Goal: Task Accomplishment & Management: Complete application form

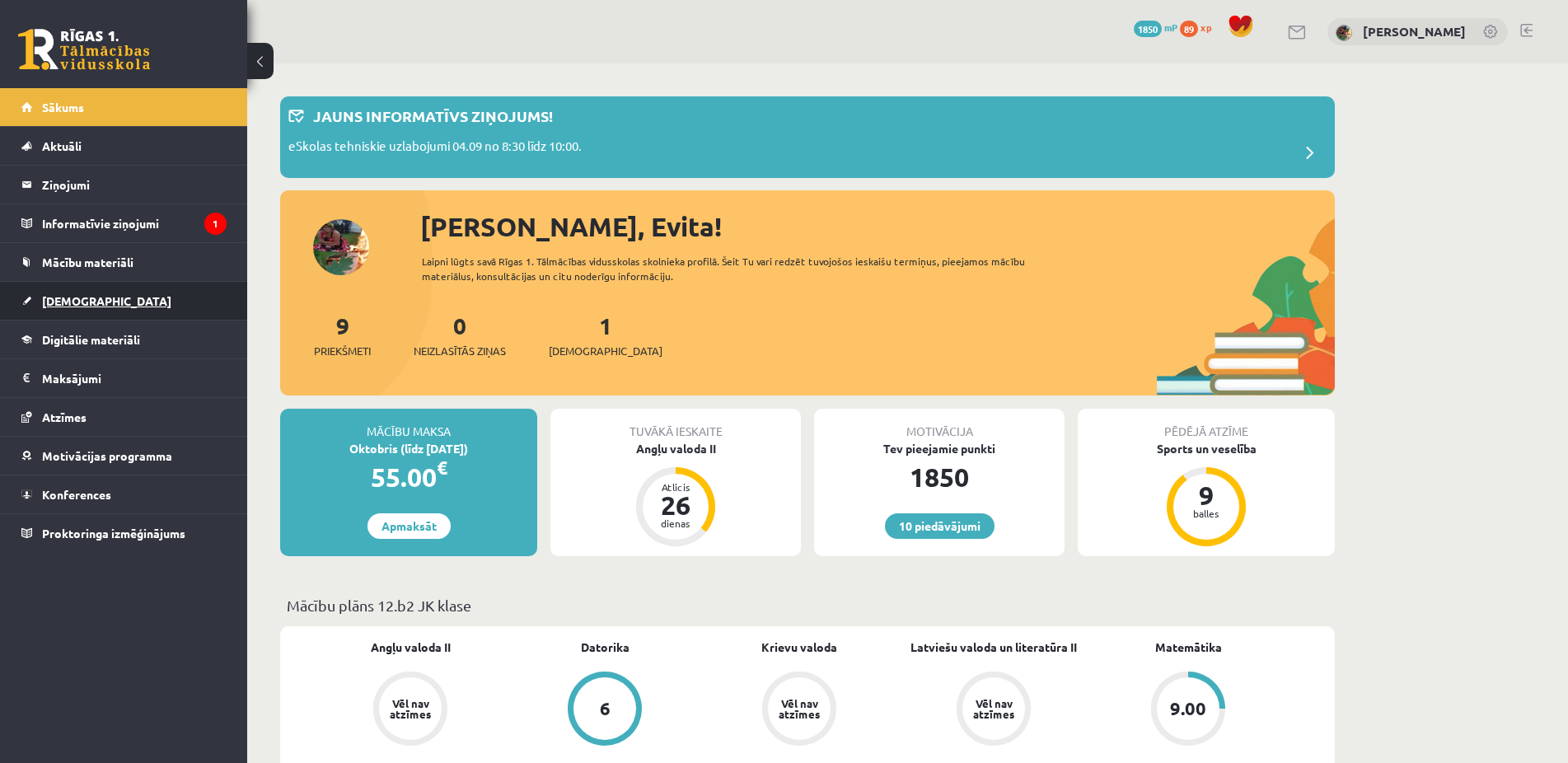
click at [70, 295] on span "[DEMOGRAPHIC_DATA]" at bounding box center [106, 301] width 130 height 15
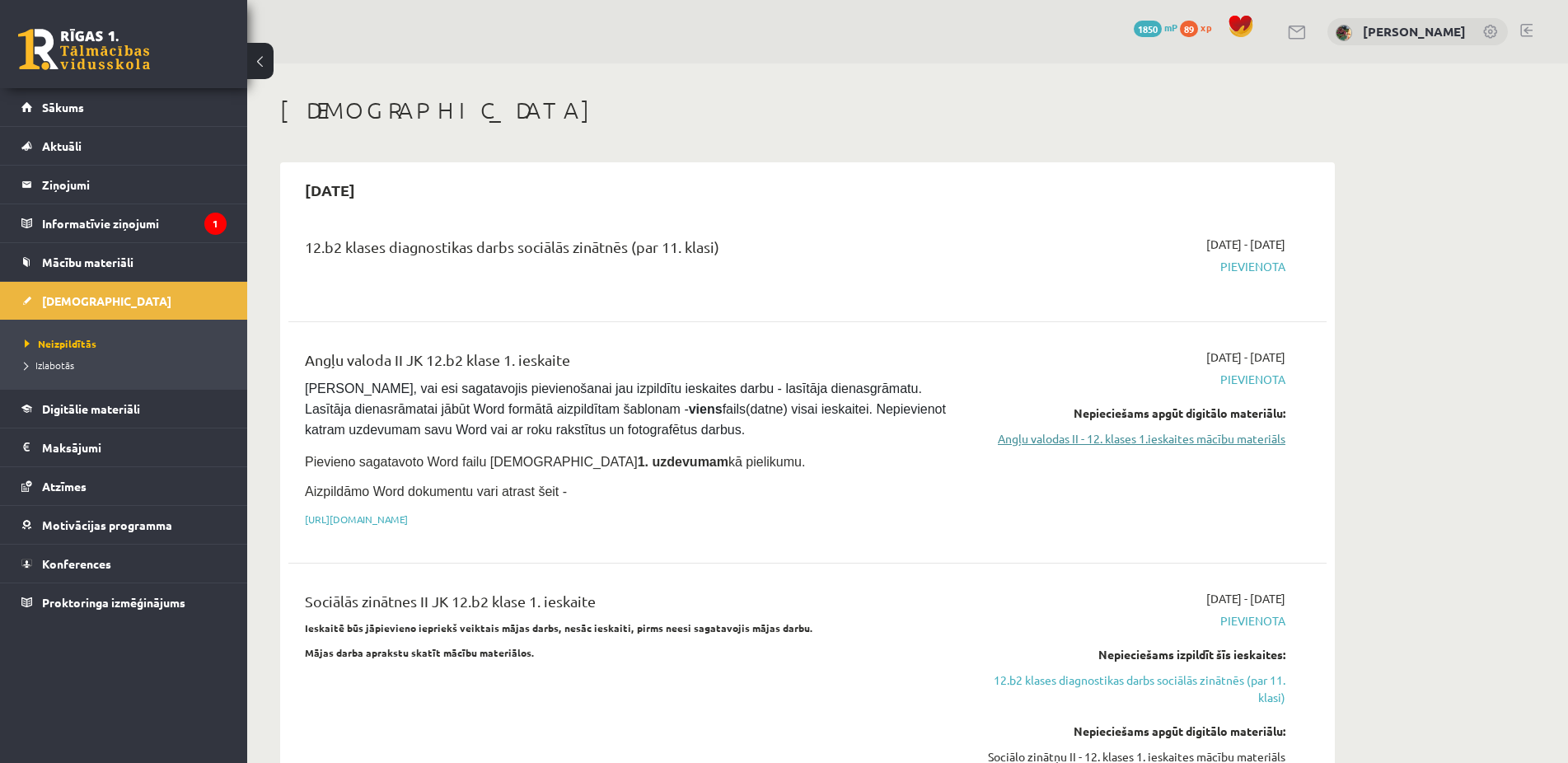
click at [1136, 442] on link "Angļu valodas II - 12. klases 1.ieskaites mācību materiāls" at bounding box center [1131, 438] width 311 height 17
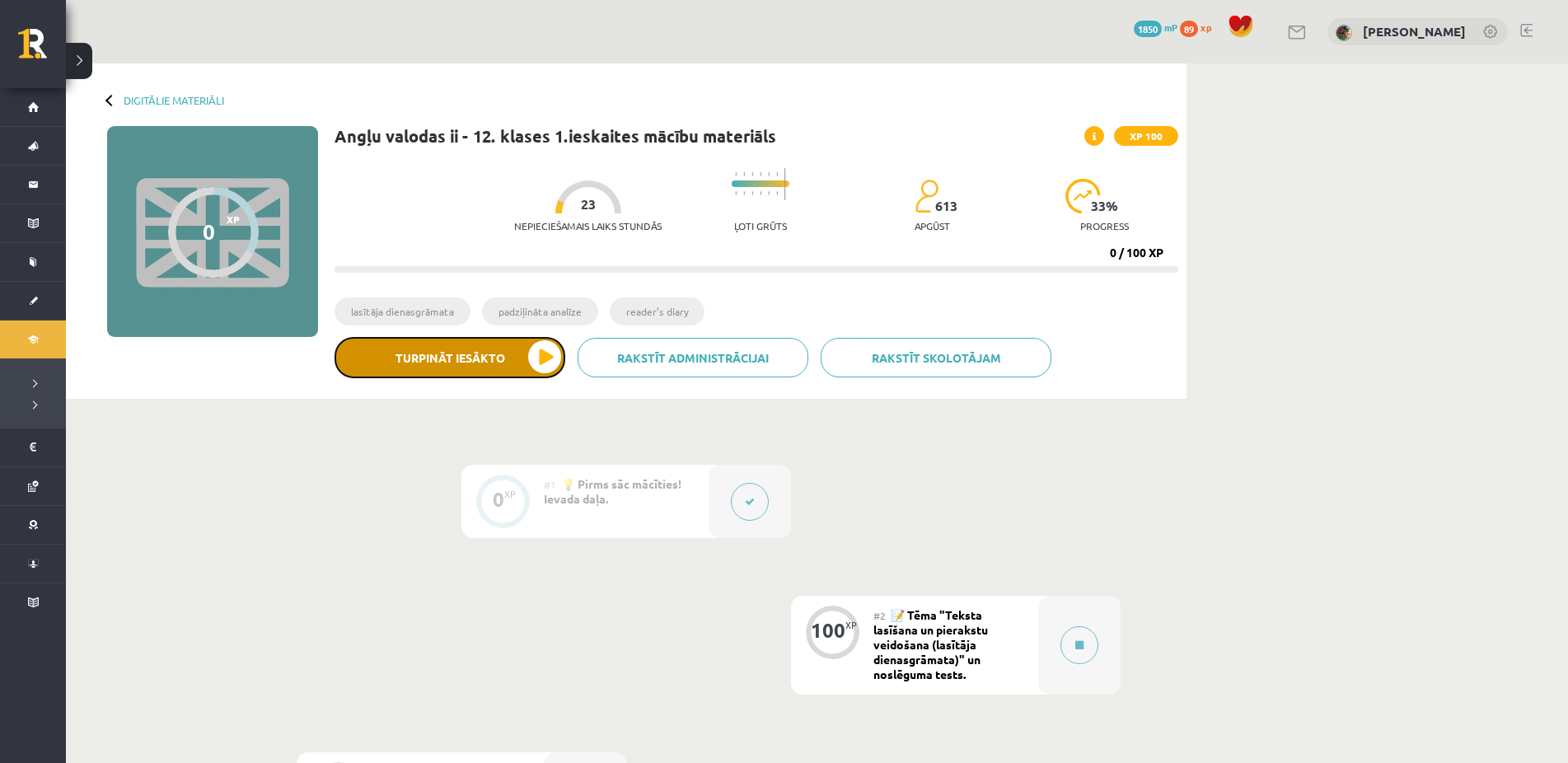
click at [507, 357] on button "Turpināt iesākto" at bounding box center [450, 358] width 231 height 42
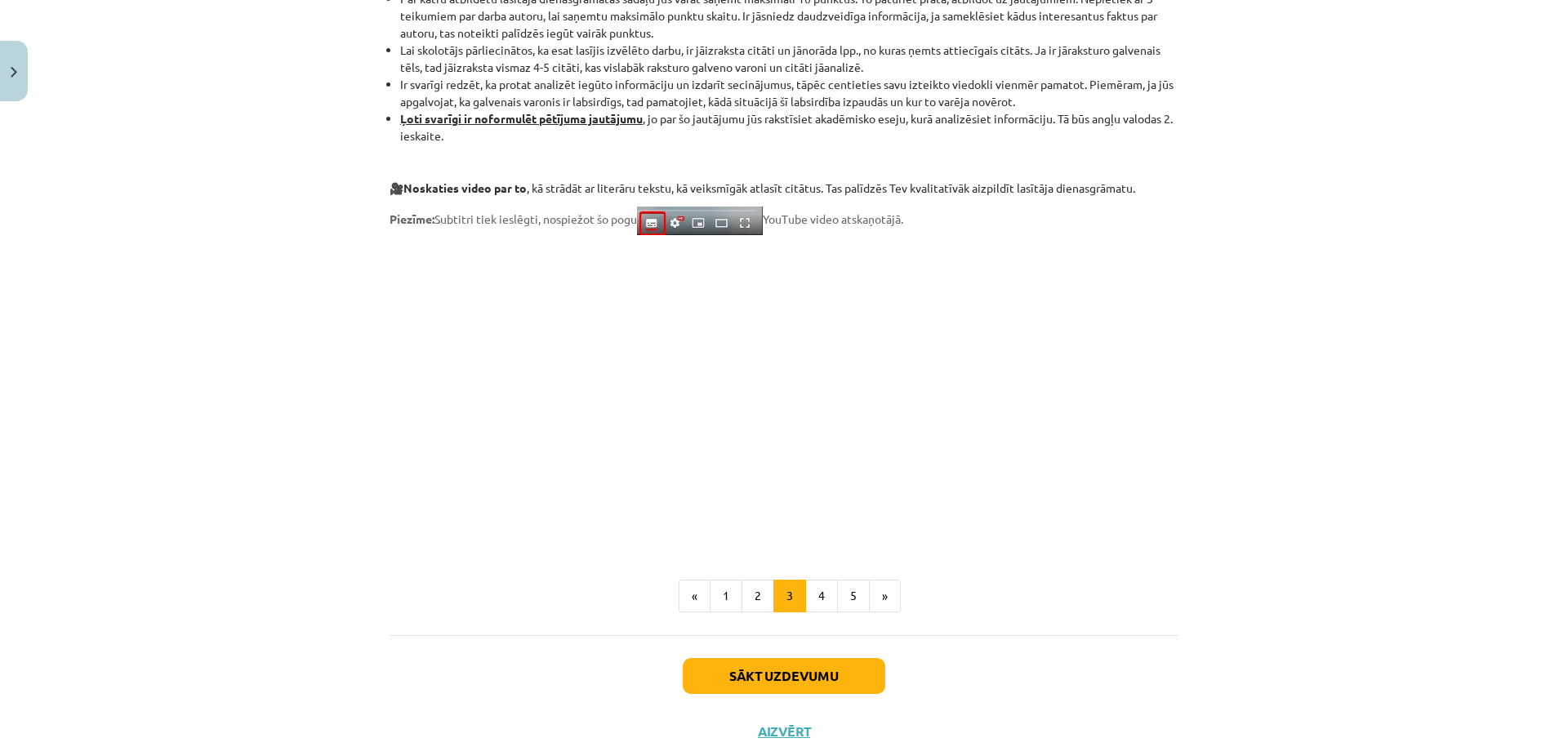
scroll to position [1175, 0]
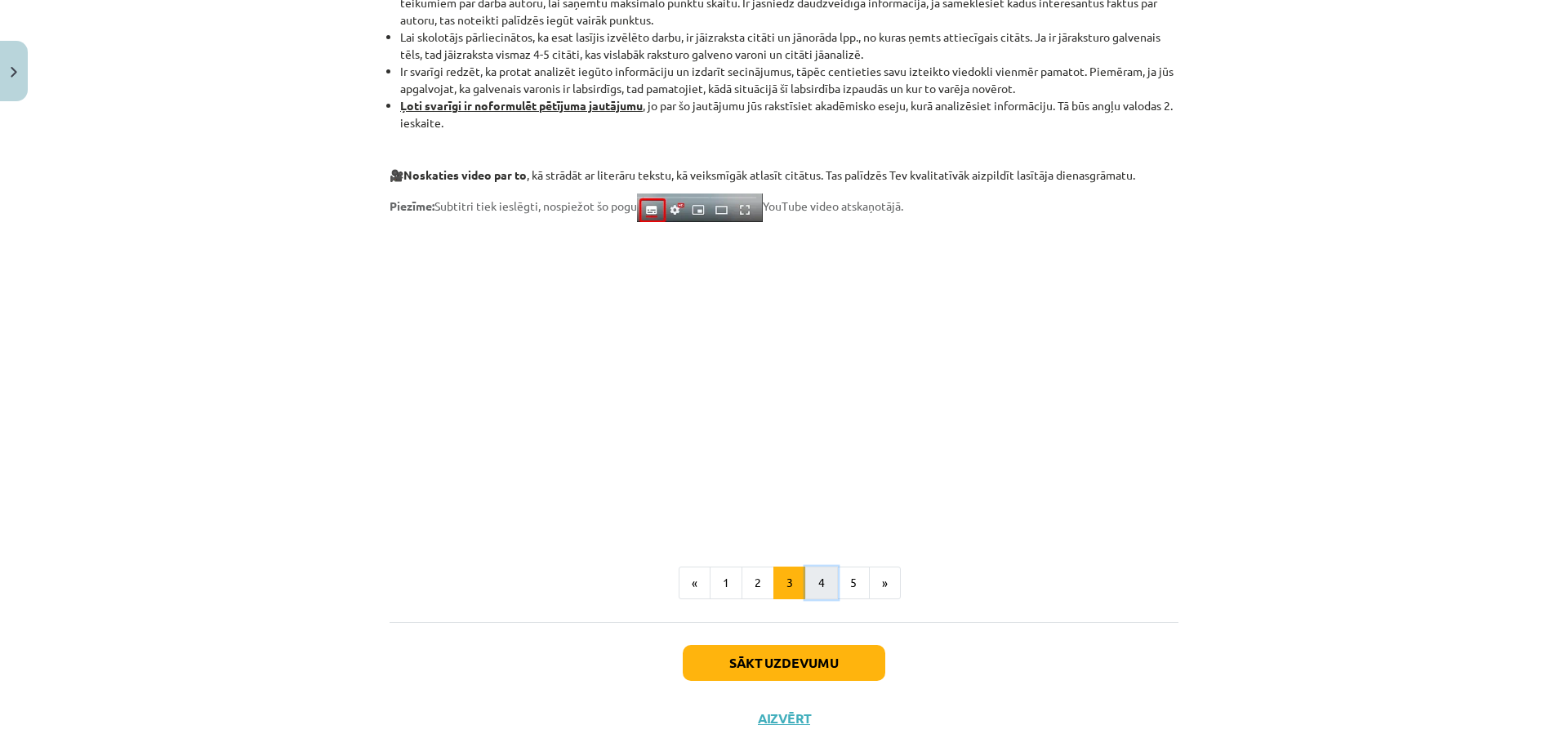
click at [810, 584] on button "4" at bounding box center [821, 582] width 33 height 33
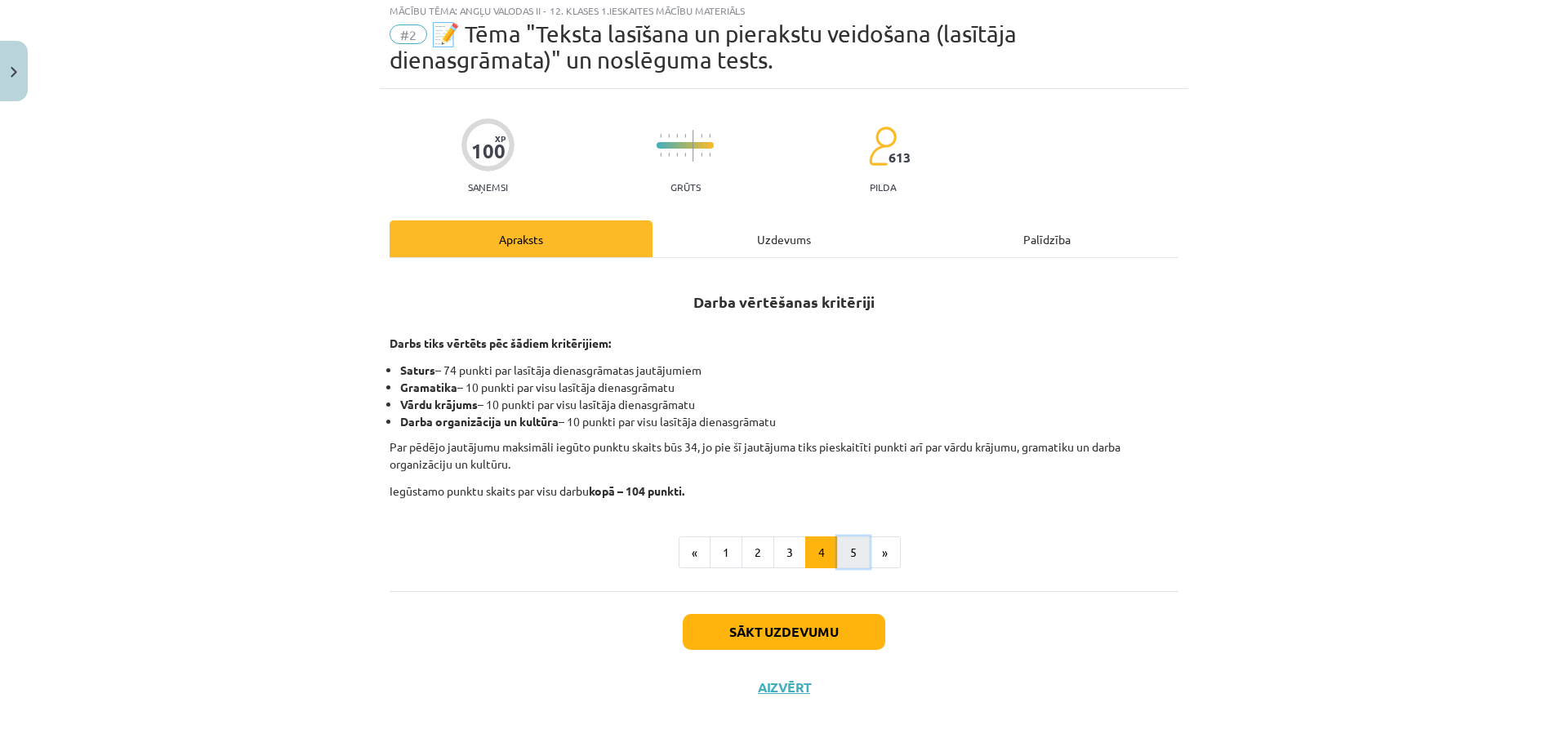
click at [842, 552] on button "5" at bounding box center [853, 552] width 33 height 33
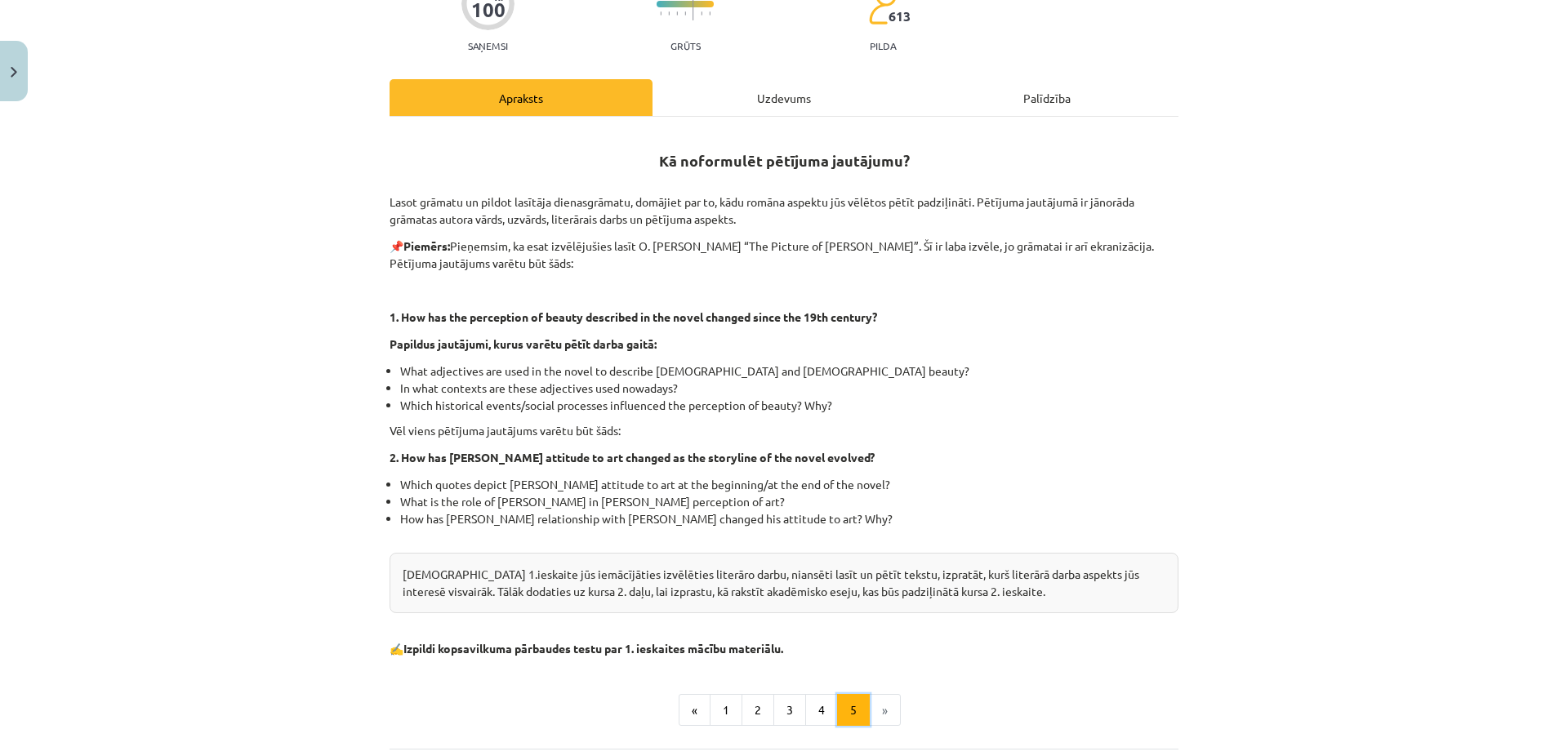
scroll to position [203, 0]
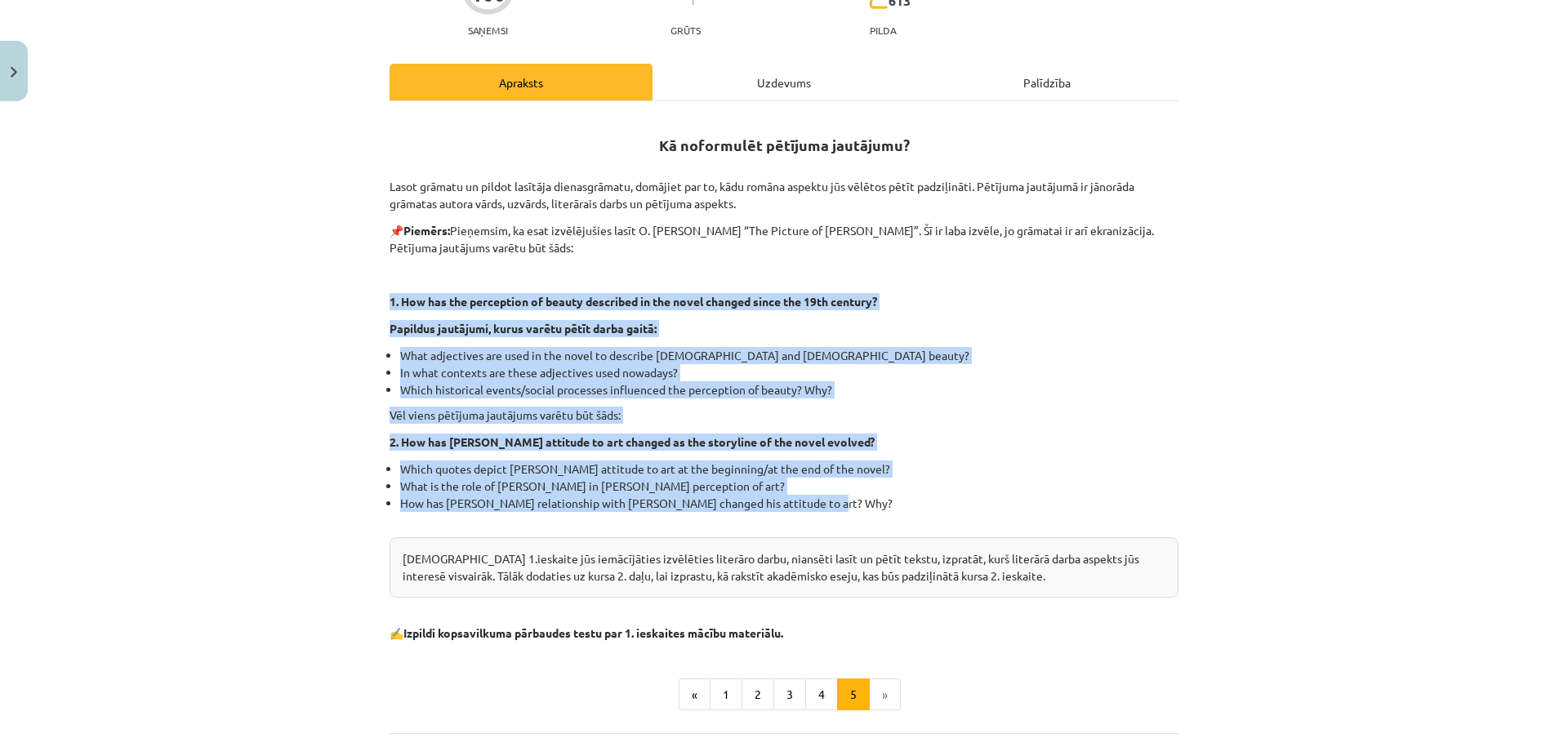
drag, startPoint x: 375, startPoint y: 289, endPoint x: 740, endPoint y: 434, distance: 392.7
click at [834, 500] on div "100 XP Saņemsi Grūts 613 pilda Apraksts Uzdevums Palīdzība Kā noformulēt pētīju…" at bounding box center [784, 395] width 809 height 925
copy div "1. How has the perception of beauty described in the novel changed since the 19…"
click at [1145, 445] on p "2. How has Dorian Gray’s attitude to art changed as the storyline of the novel …" at bounding box center [784, 442] width 789 height 17
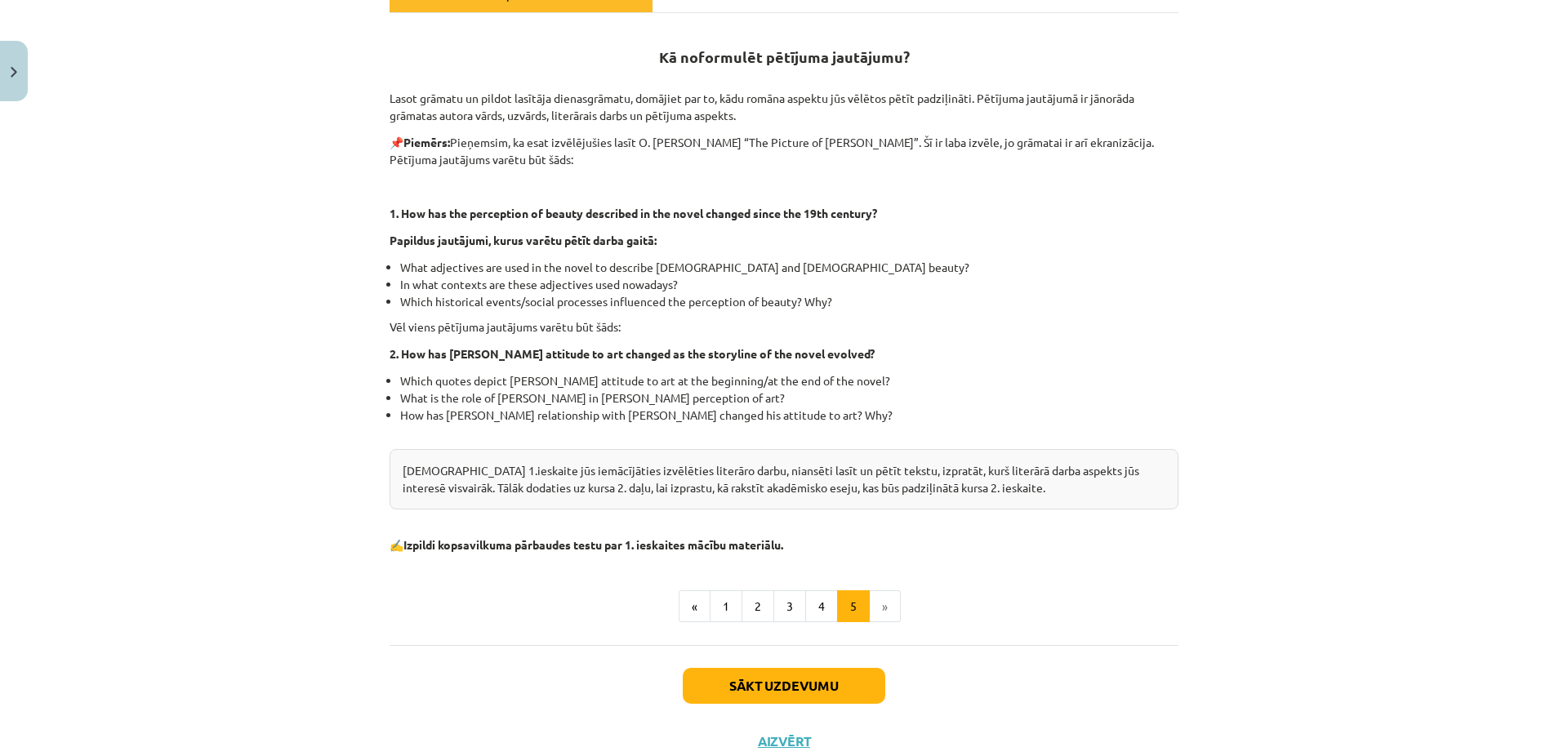
scroll to position [344, 0]
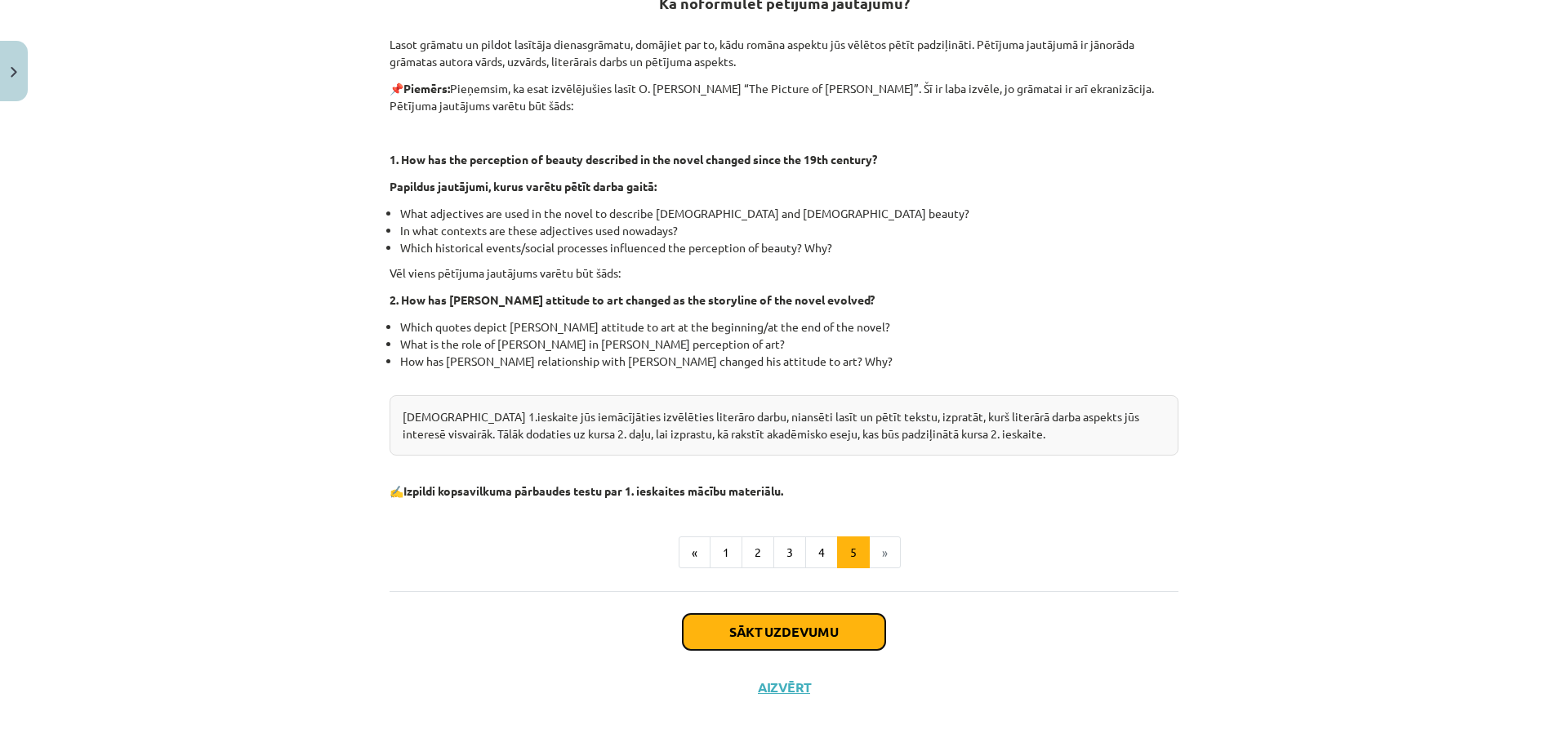
click at [811, 631] on button "Sākt uzdevumu" at bounding box center [784, 632] width 203 height 36
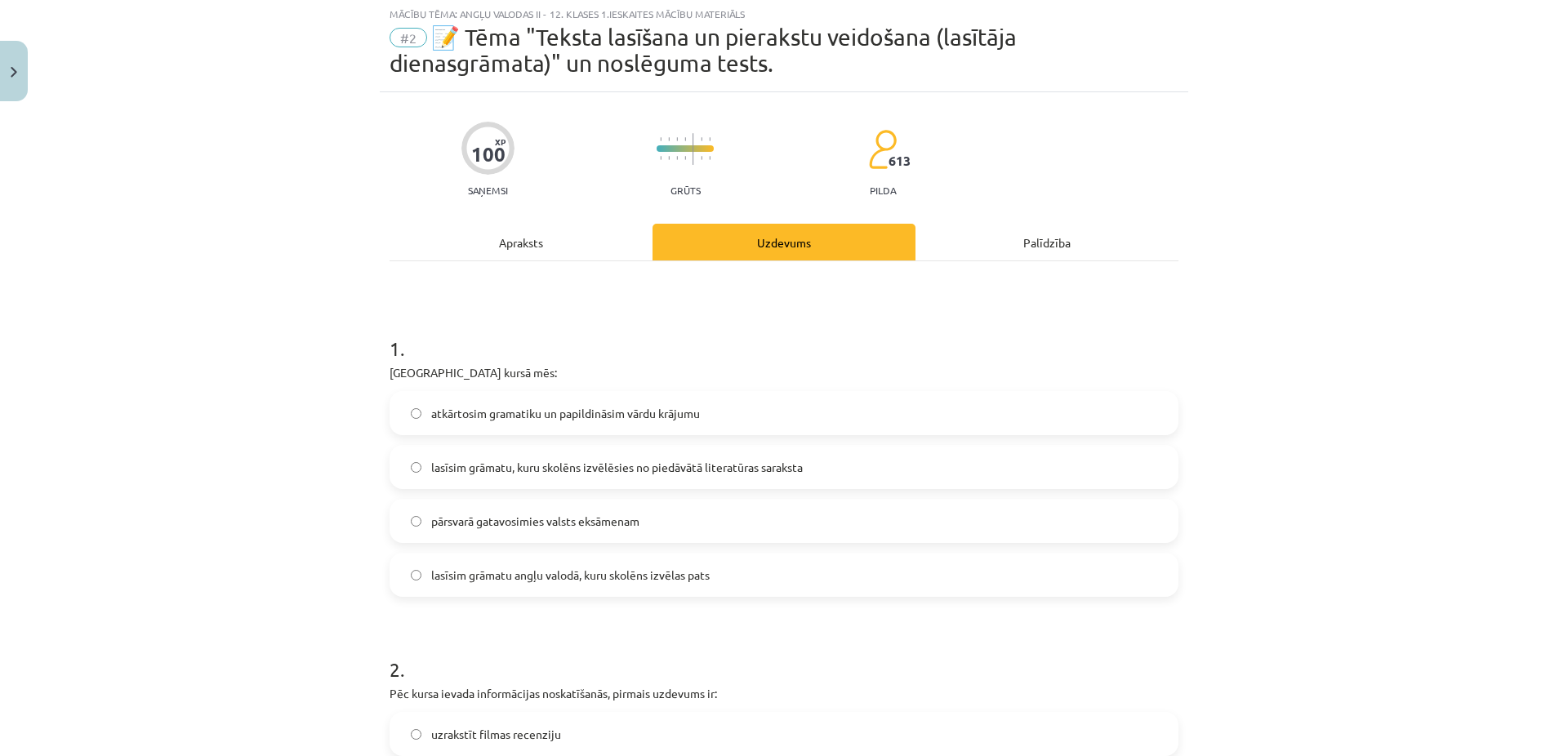
scroll to position [41, 0]
click at [418, 467] on label "lasīsim grāmatu, kuru skolēns izvēlēsies no piedāvātā literatūras saraksta" at bounding box center [784, 469] width 785 height 41
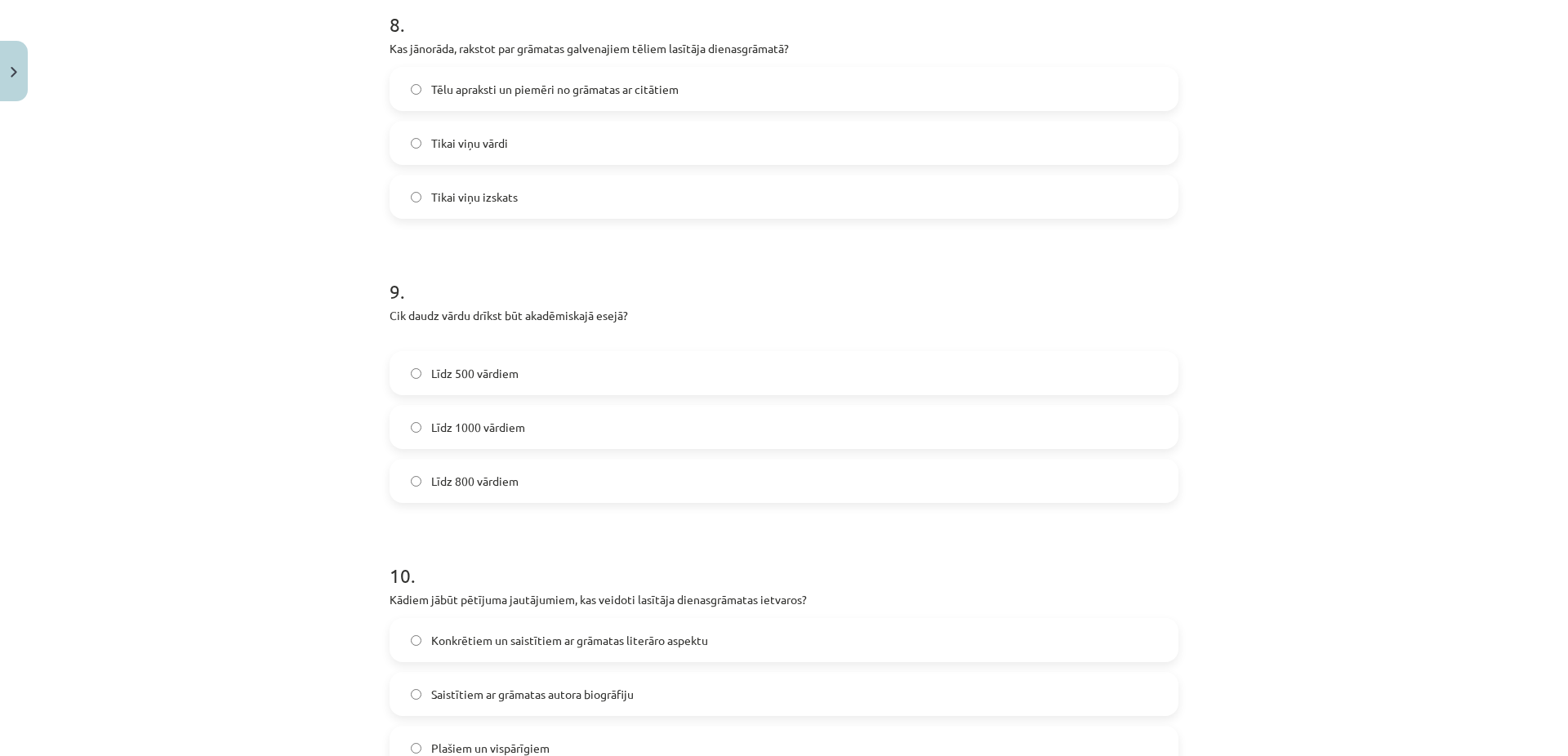
scroll to position [2392, 0]
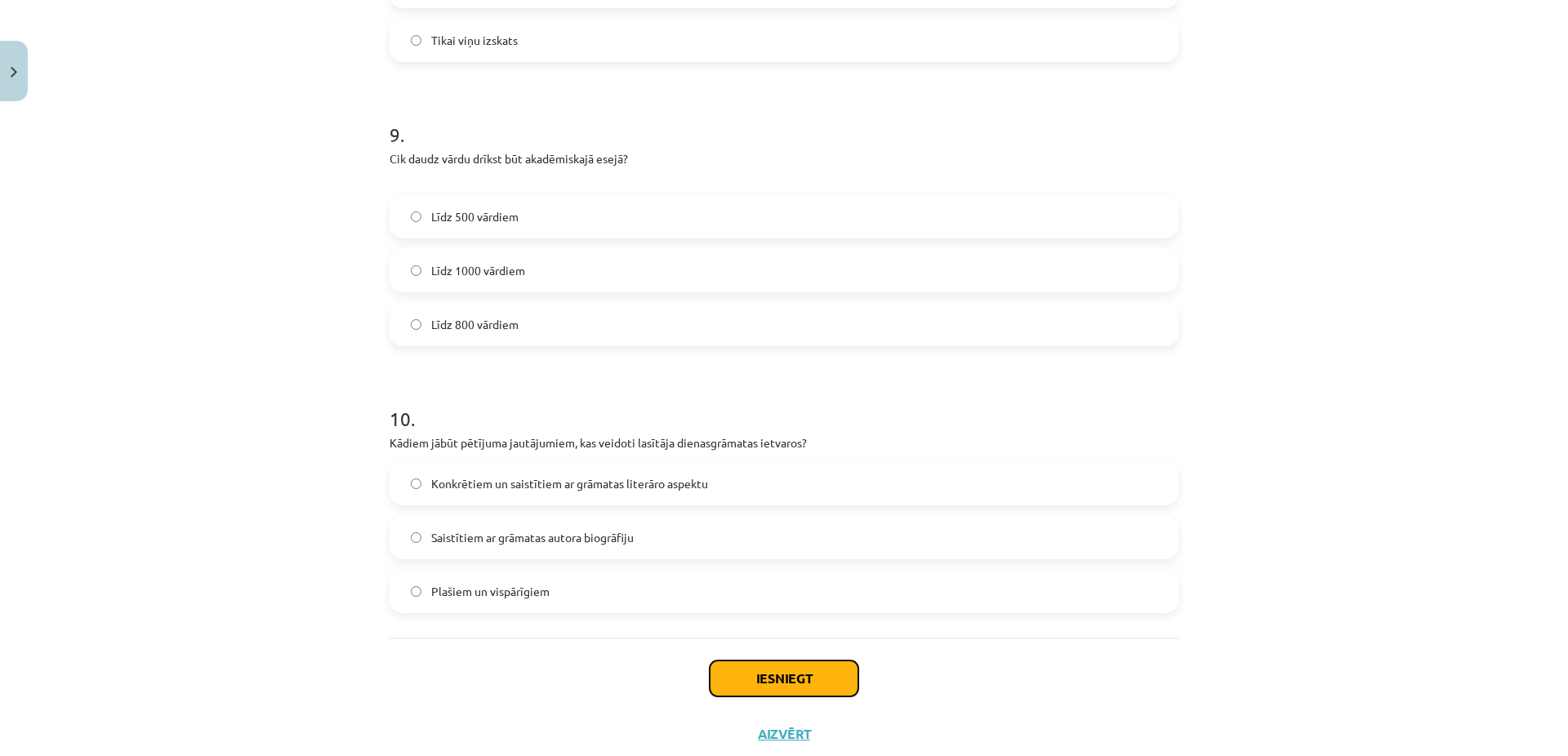
click at [744, 673] on button "Iesniegt" at bounding box center [784, 678] width 148 height 36
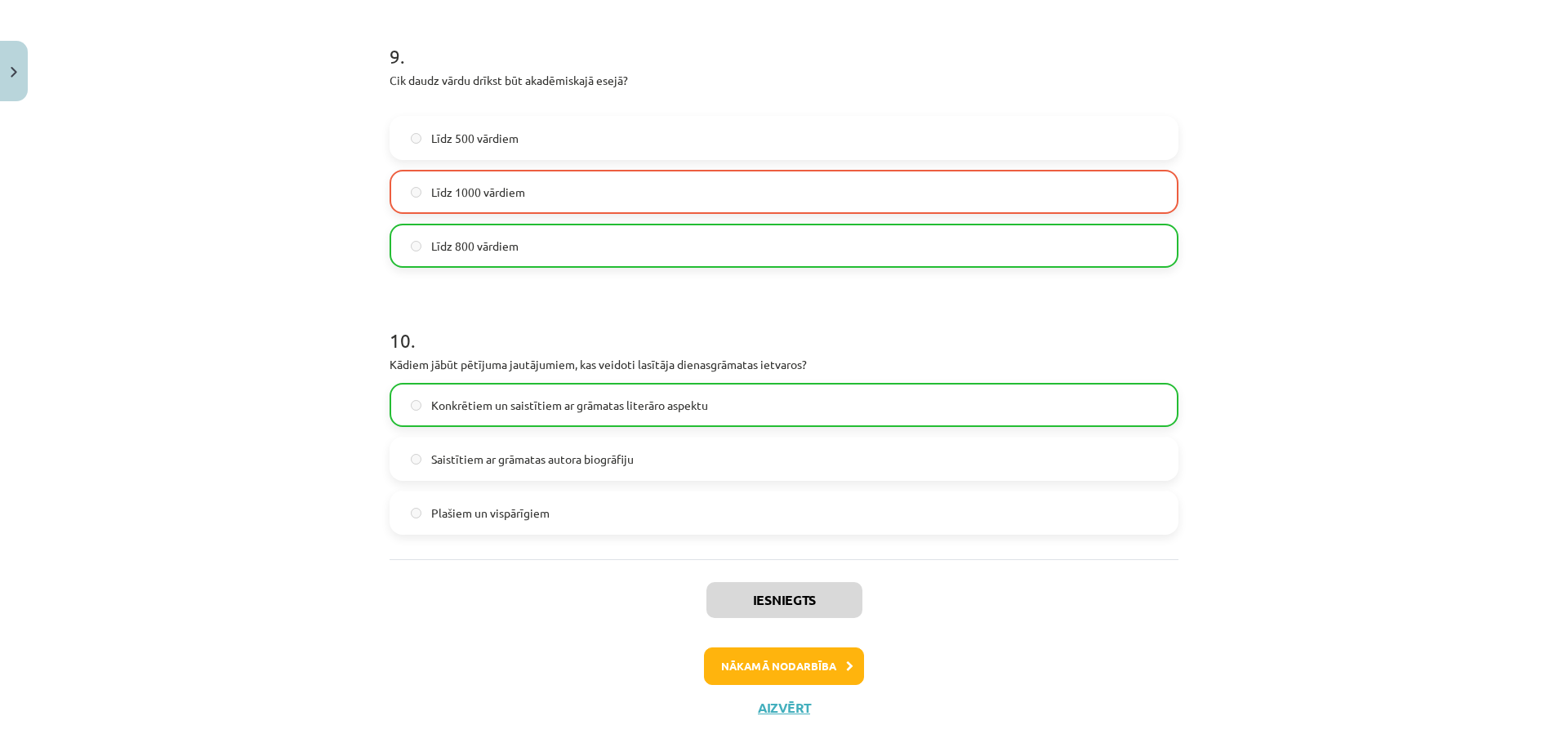
scroll to position [2491, 0]
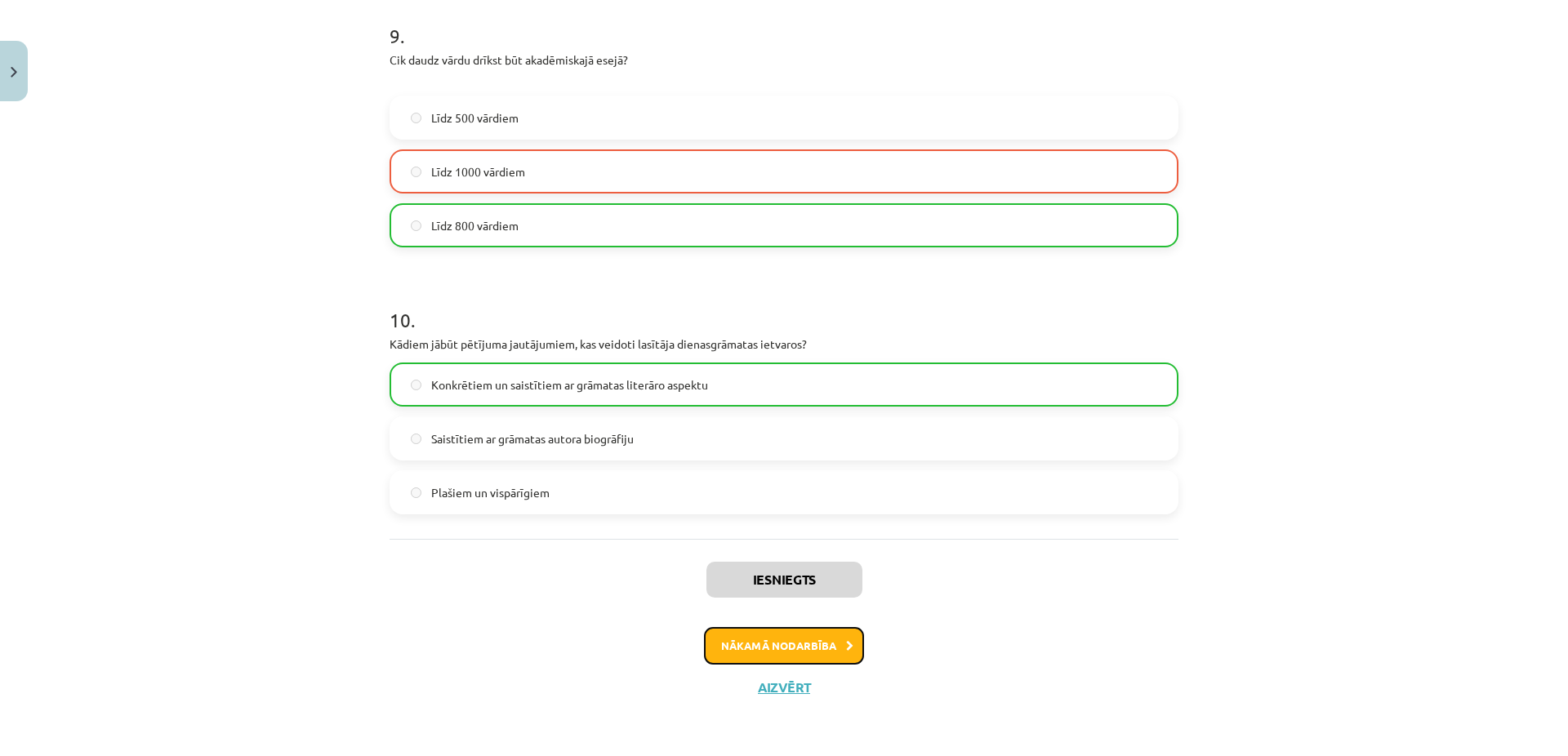
click at [798, 649] on button "Nākamā nodarbība" at bounding box center [784, 646] width 160 height 38
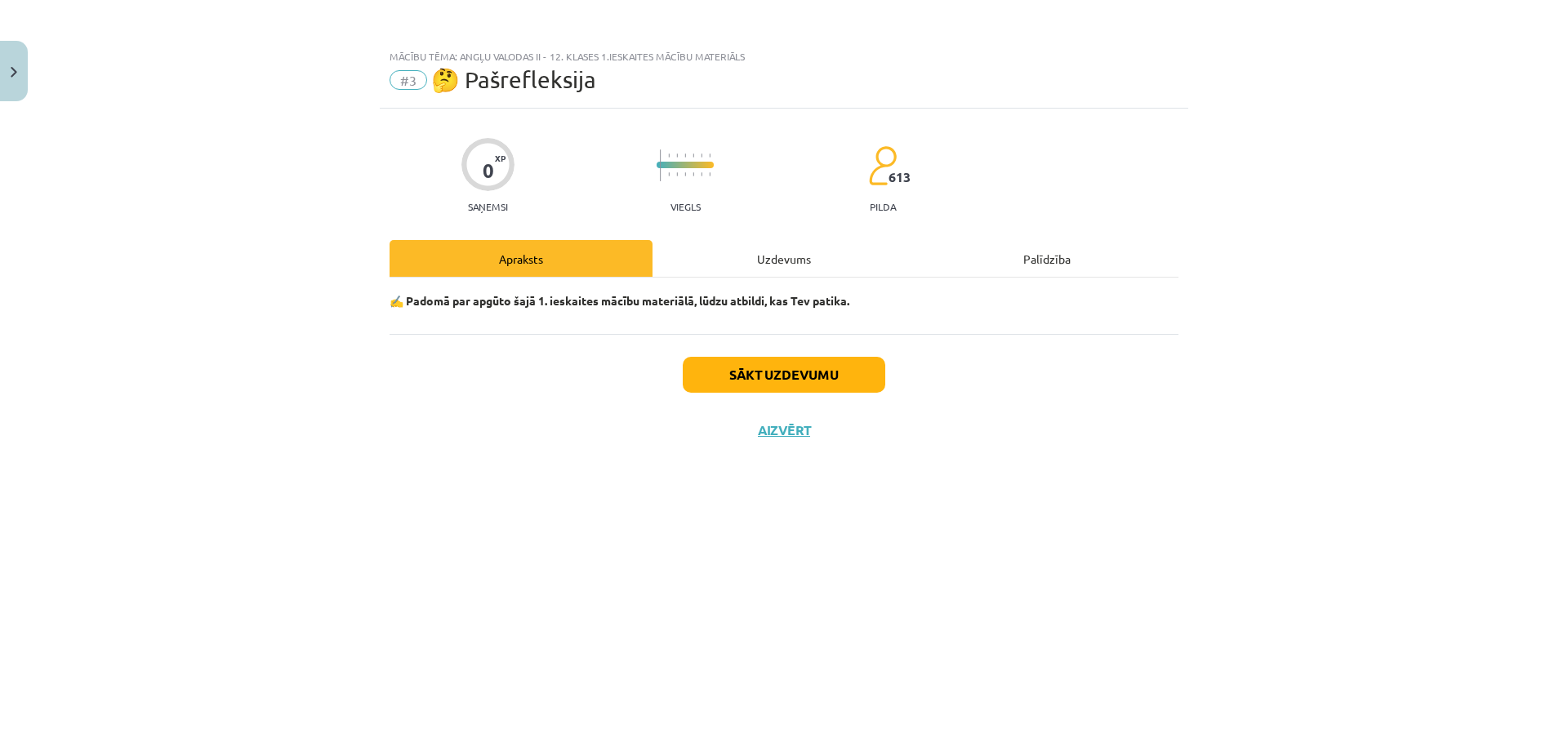
scroll to position [0, 0]
click at [770, 375] on button "Sākt uzdevumu" at bounding box center [784, 374] width 203 height 36
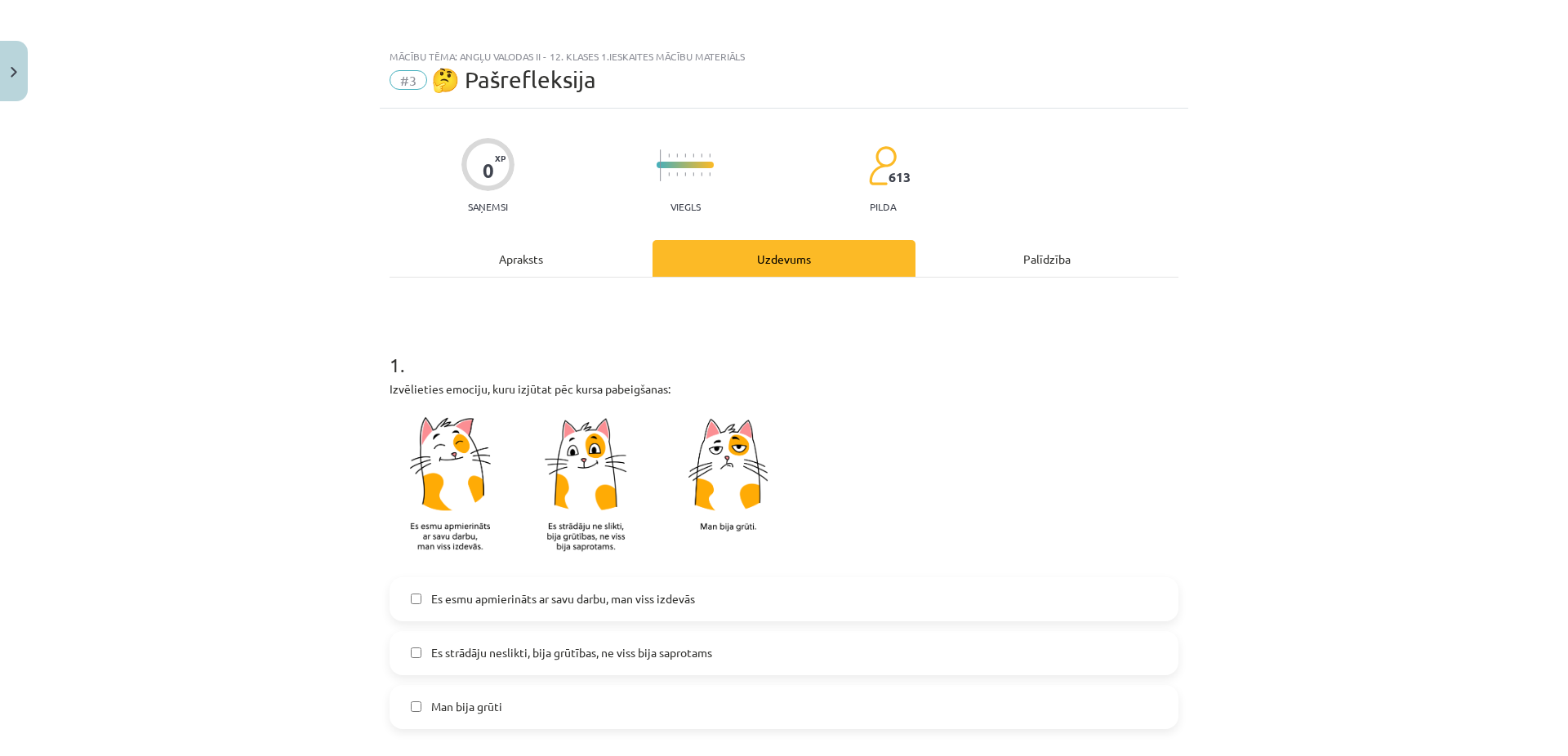
click at [443, 494] on img at bounding box center [593, 487] width 408 height 160
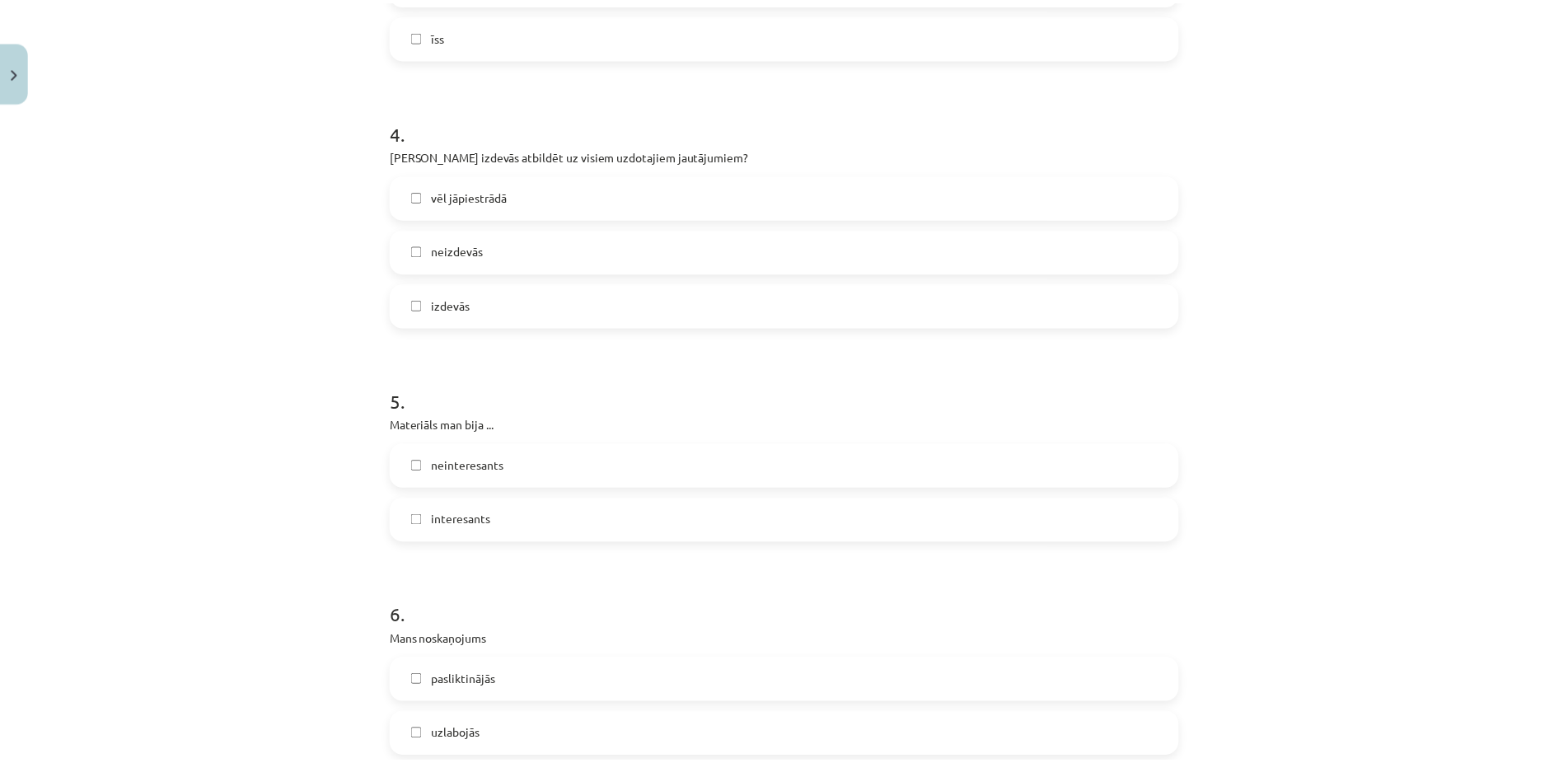
scroll to position [1294, 0]
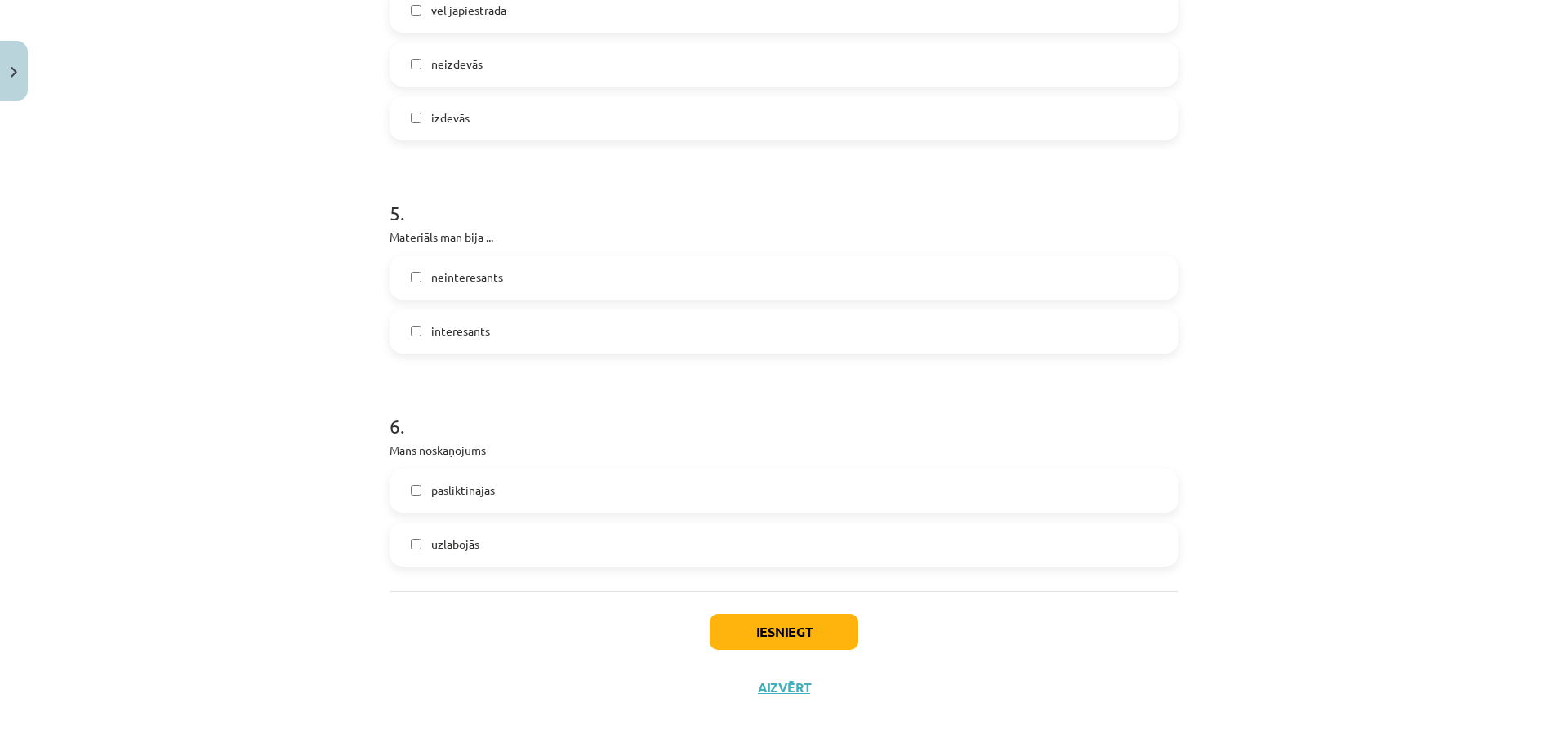
click at [412, 537] on label "uzlabojās" at bounding box center [784, 545] width 785 height 41
click at [744, 633] on button "Iesniegt" at bounding box center [784, 632] width 148 height 36
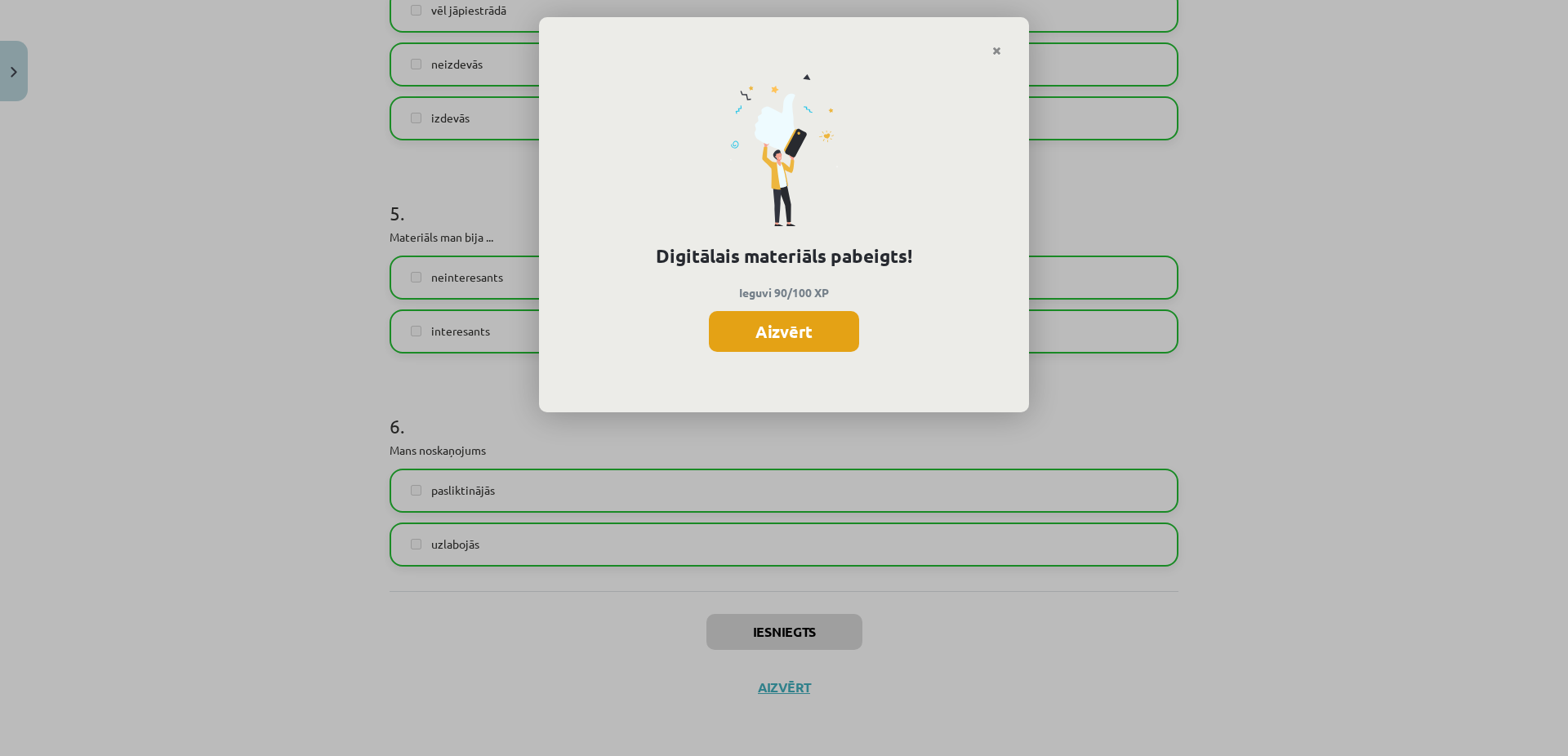
click at [760, 324] on button "Aizvērt" at bounding box center [784, 332] width 150 height 41
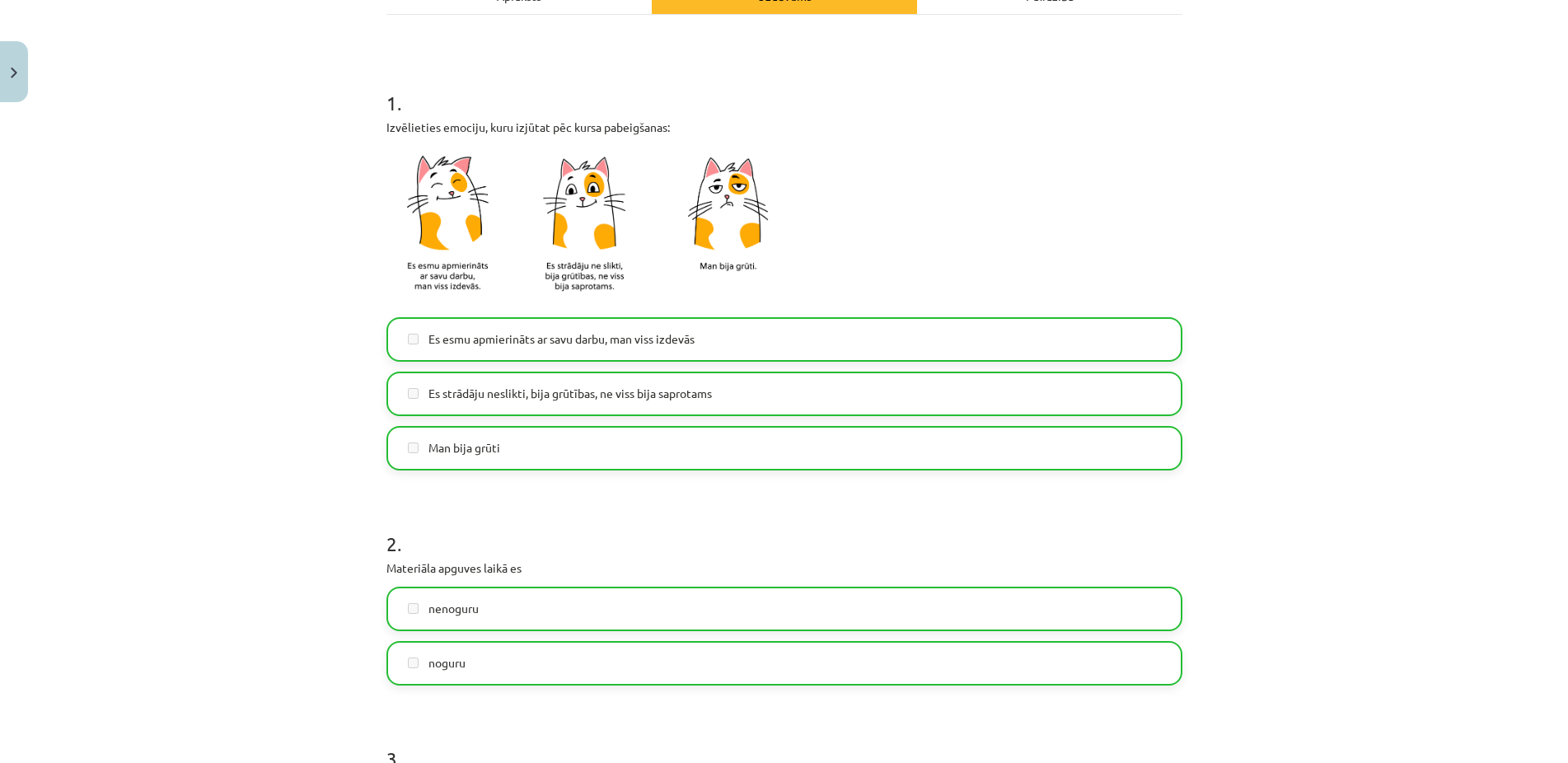
scroll to position [0, 0]
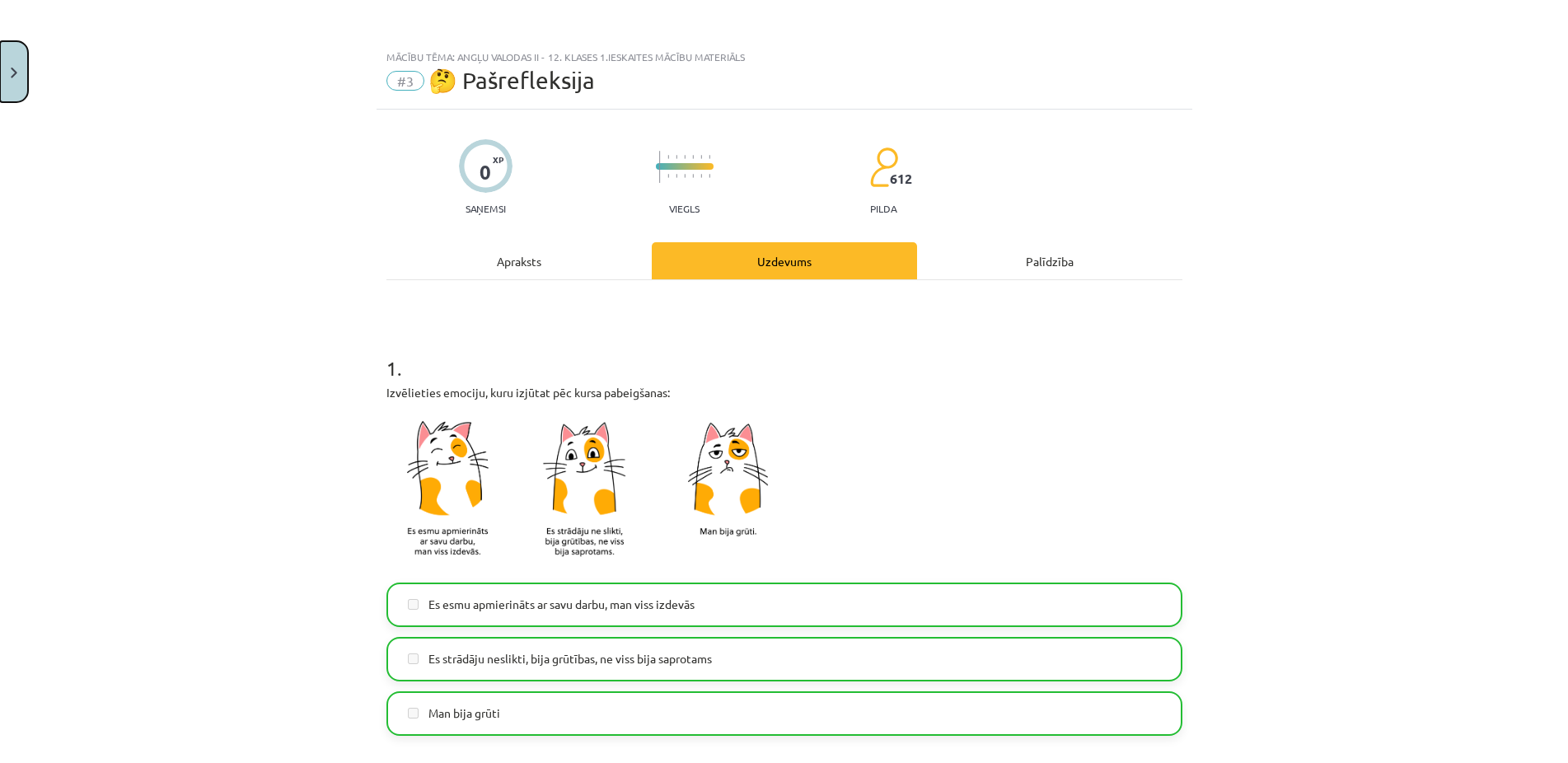
click at [12, 78] on img "Close" at bounding box center [13, 72] width 7 height 10
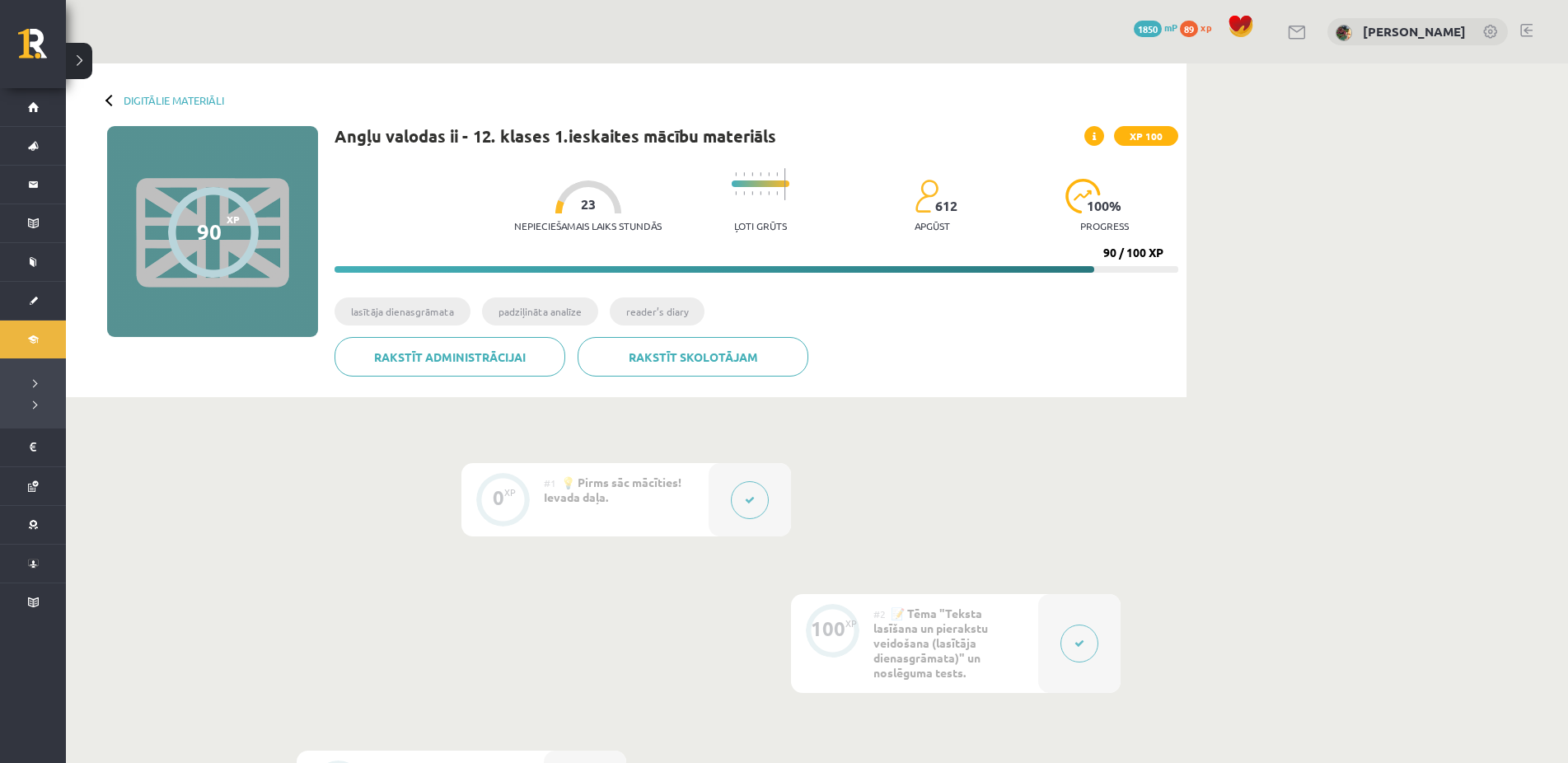
click at [80, 67] on button at bounding box center [80, 61] width 27 height 36
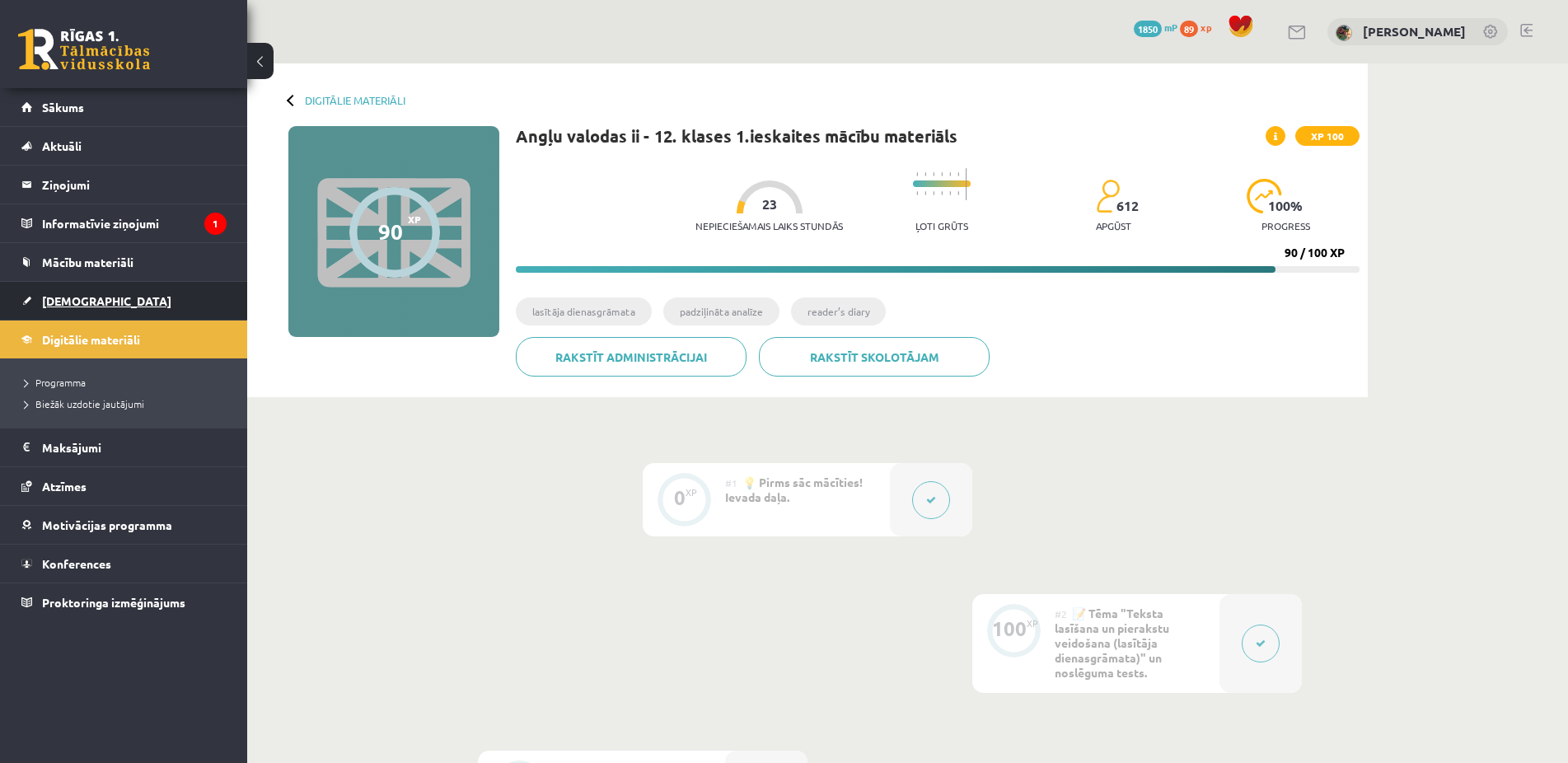
click at [64, 303] on span "[DEMOGRAPHIC_DATA]" at bounding box center [106, 301] width 130 height 15
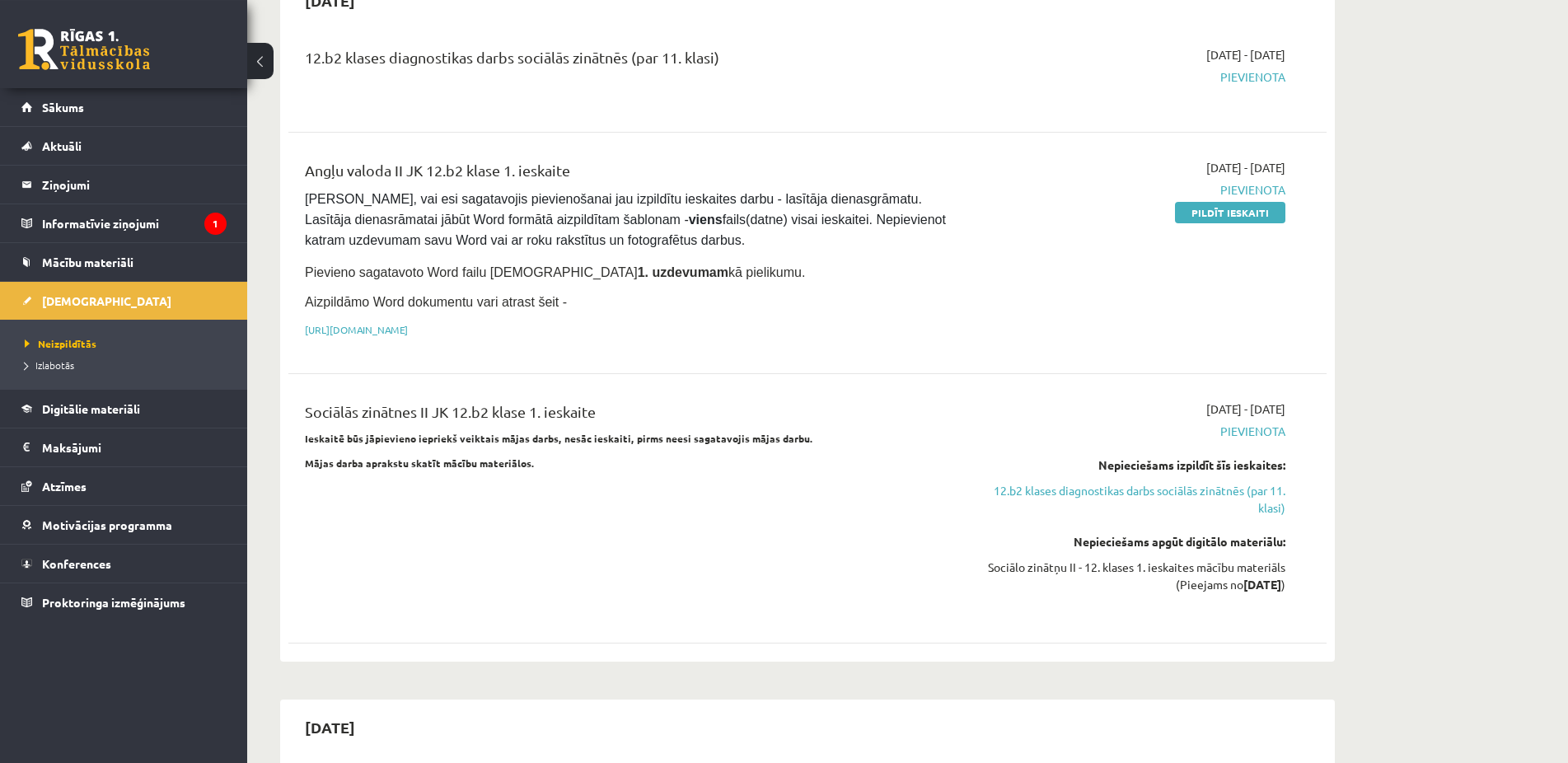
scroll to position [252, 0]
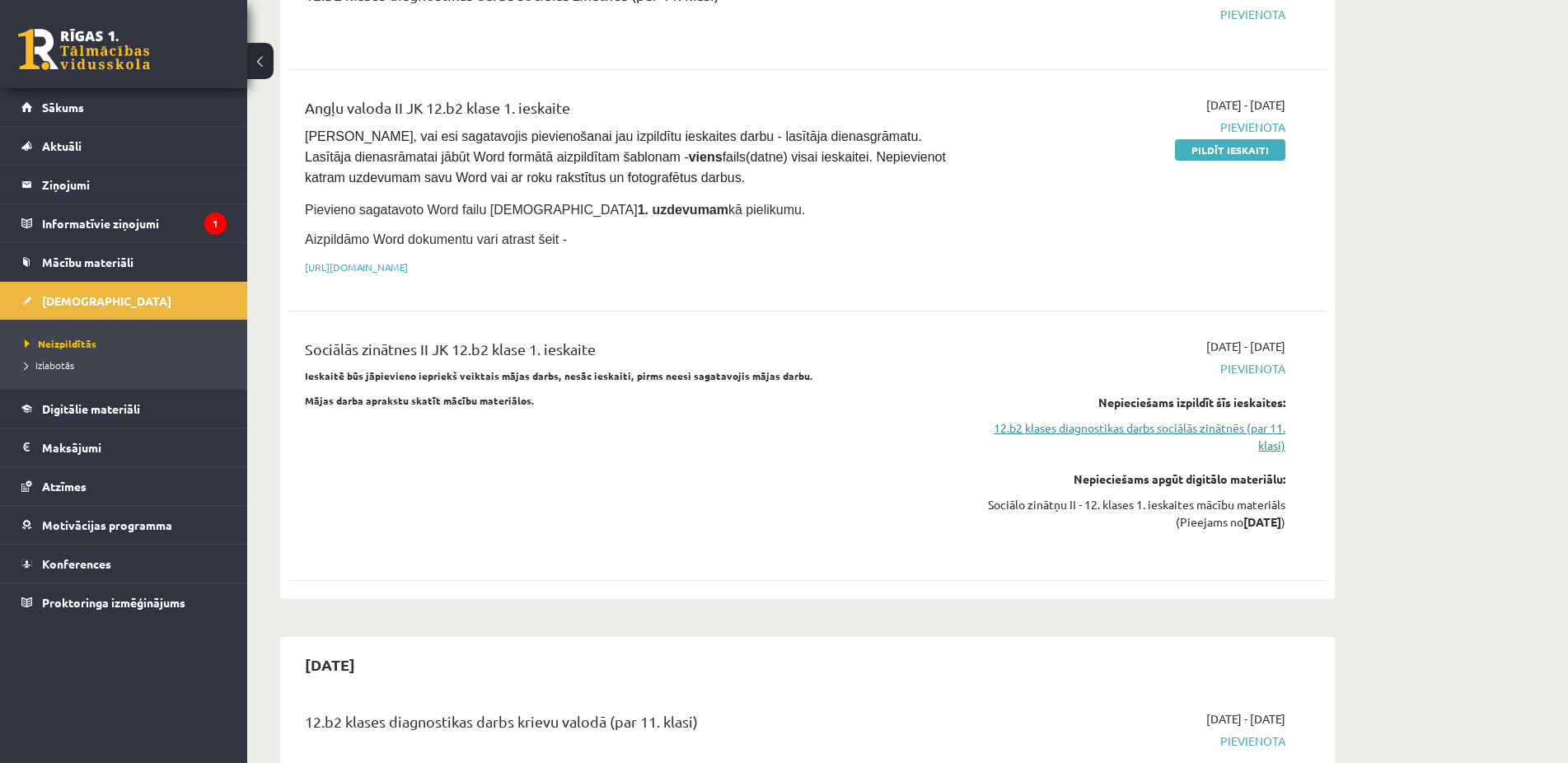
click at [1069, 422] on link "12.b2 klases diagnostikas darbs sociālās zinātnēs (par 11. klasi)" at bounding box center [1131, 436] width 311 height 35
